Goal: Transaction & Acquisition: Purchase product/service

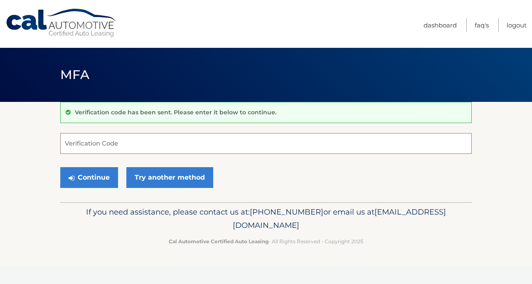
click at [217, 144] on input "Verification Code" at bounding box center [266, 143] width 412 height 21
click at [77, 148] on input "2" at bounding box center [266, 143] width 412 height 21
type input "277350"
click at [60, 167] on button "Continue" at bounding box center [89, 177] width 58 height 21
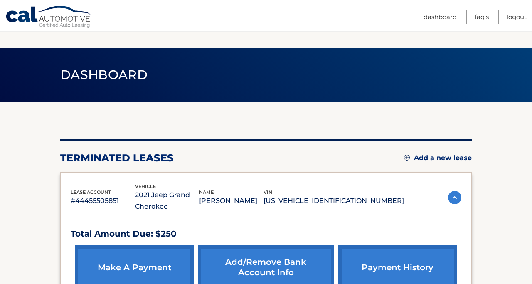
scroll to position [81, 0]
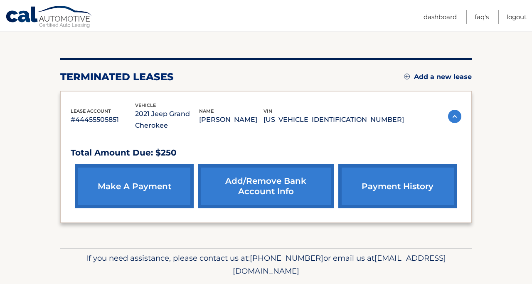
click at [99, 188] on link "make a payment" at bounding box center [134, 186] width 119 height 44
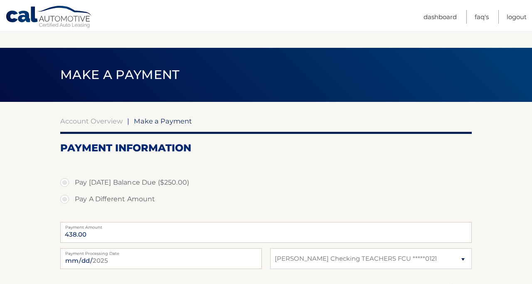
select select "ZmJkMzBmZWItODdmNi00Y2IzLWIxYTEtZDk5YTM1ZWJmZGQz"
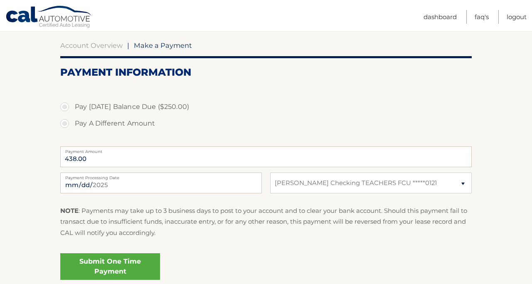
click at [68, 124] on label "Pay A Different Amount" at bounding box center [266, 123] width 412 height 17
click at [68, 124] on input "Pay A Different Amount" at bounding box center [68, 121] width 8 height 13
radio input "true"
type input "100"
click at [251, 126] on label "Pay A Different Amount" at bounding box center [266, 123] width 412 height 17
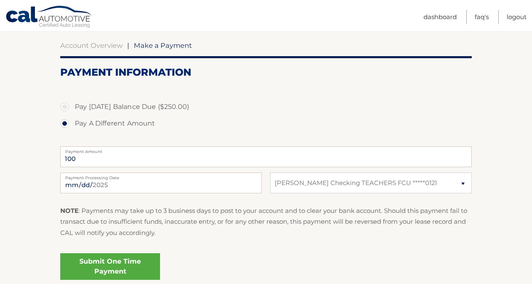
click at [72, 126] on input "Pay A Different Amount" at bounding box center [68, 121] width 8 height 13
click at [69, 267] on link "Submit One Time Payment" at bounding box center [110, 266] width 100 height 27
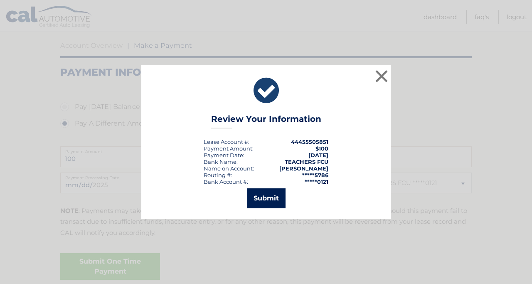
click at [257, 197] on button "Submit" at bounding box center [266, 198] width 39 height 20
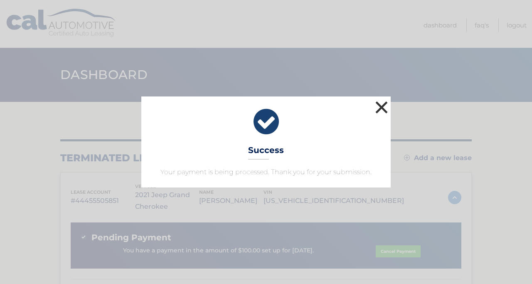
click at [375, 111] on button "×" at bounding box center [381, 107] width 17 height 17
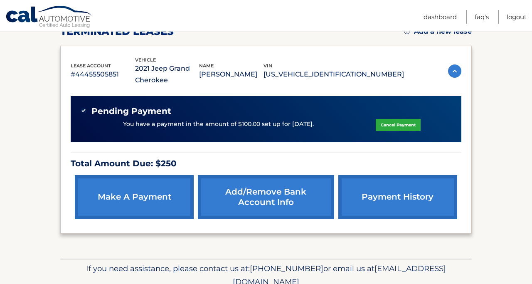
scroll to position [164, 0]
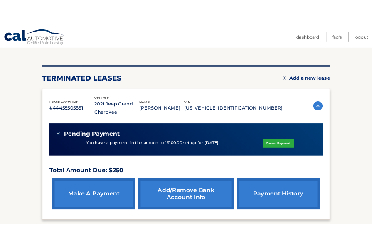
scroll to position [82, 0]
